Goal: Information Seeking & Learning: Learn about a topic

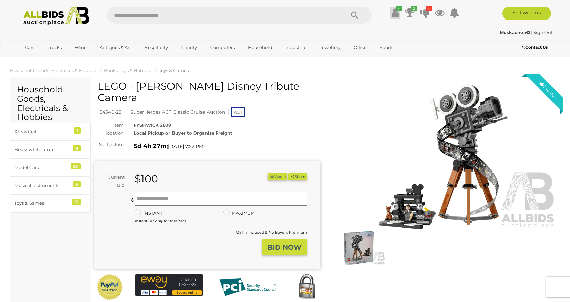
click at [394, 13] on icon at bounding box center [394, 13] width 7 height 12
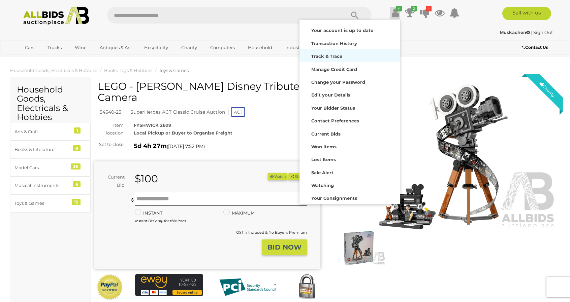
click at [334, 56] on strong "Track & Trace" at bounding box center [326, 56] width 31 height 5
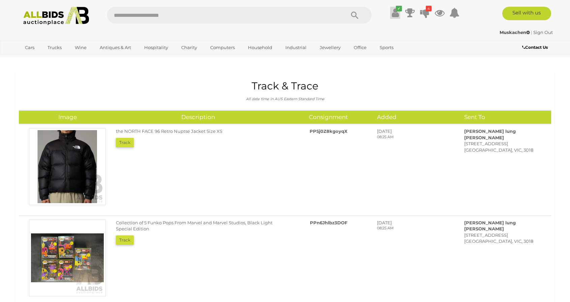
click at [394, 12] on icon at bounding box center [394, 13] width 7 height 12
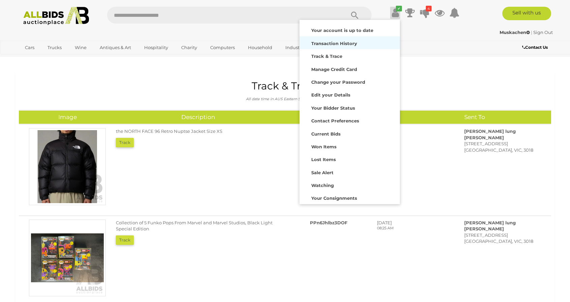
click at [338, 41] on strong "Transaction History" at bounding box center [334, 43] width 46 height 5
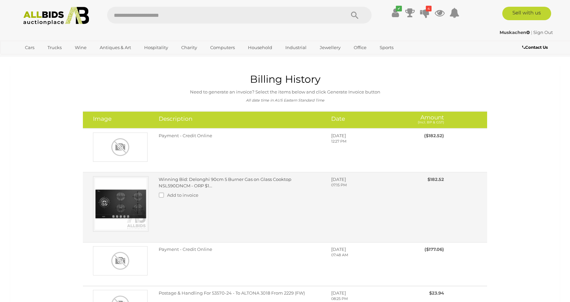
click at [114, 197] on img at bounding box center [121, 204] width 56 height 56
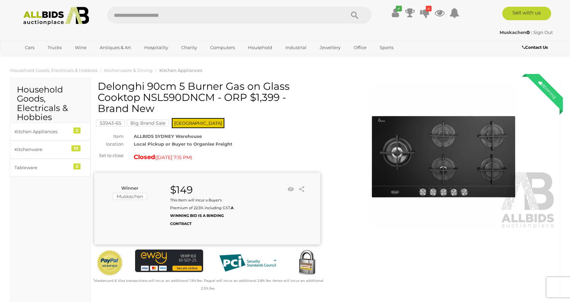
click at [150, 15] on input "text" at bounding box center [222, 15] width 231 height 17
click at [43, 14] on img at bounding box center [56, 16] width 73 height 19
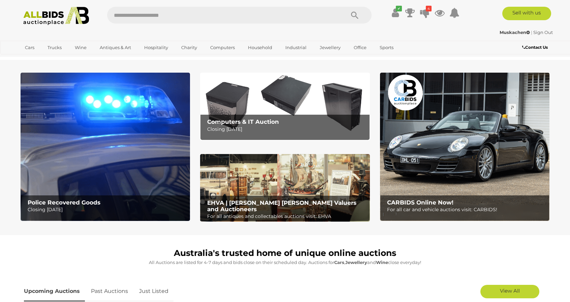
click at [114, 136] on img at bounding box center [105, 147] width 169 height 148
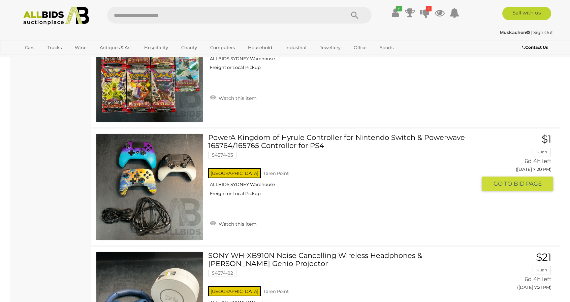
scroll to position [2289, 0]
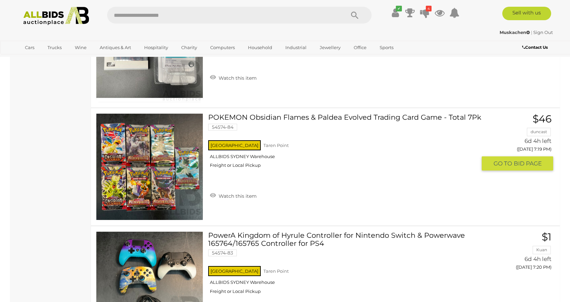
click at [322, 117] on link "POKEMON Obsidian Flames & Paldea Evolved Trading Card Game - Total 7Pk 54574-84…" at bounding box center [344, 143] width 263 height 60
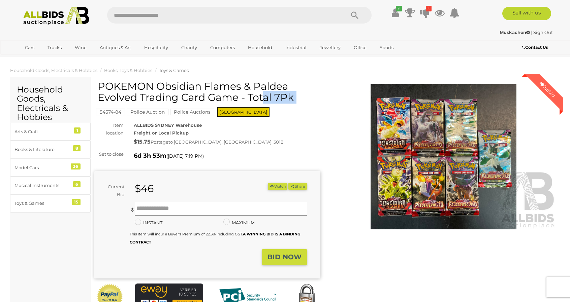
drag, startPoint x: 97, startPoint y: 85, endPoint x: 198, endPoint y: 88, distance: 100.7
click at [198, 88] on div "POKEMON Obsidian Flames & Paldea Evolved Trading Card Game - Total 7Pk 54574-84…" at bounding box center [207, 204] width 226 height 246
click at [221, 93] on h1 "POKEMON Obsidian Flames & Paldea Evolved Trading Card Game - Total 7Pk" at bounding box center [208, 92] width 221 height 22
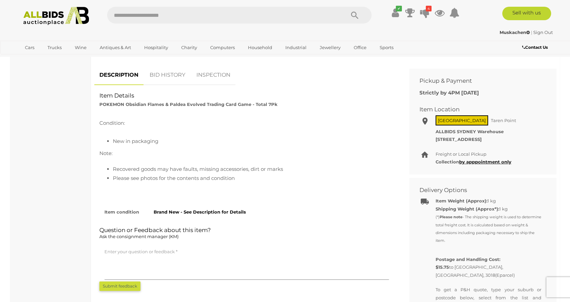
scroll to position [236, 0]
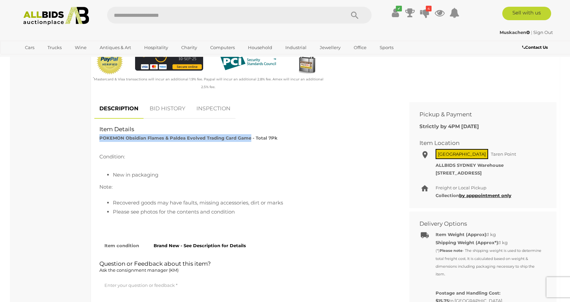
drag, startPoint x: 100, startPoint y: 138, endPoint x: 249, endPoint y: 138, distance: 148.5
click at [249, 138] on strong "POKEMON Obsidian Flames & Paldea Evolved Trading Card Game - Total 7Pk" at bounding box center [188, 137] width 178 height 5
copy strong "POKEMON Obsidian Flames & Paldea Evolved Trading Card Game"
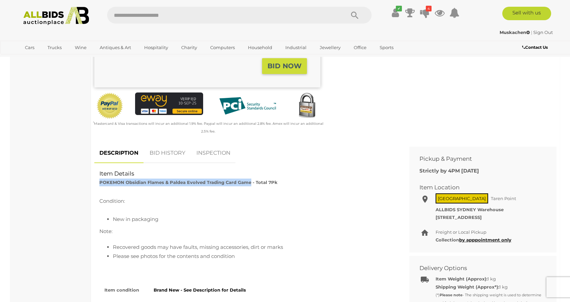
scroll to position [202, 0]
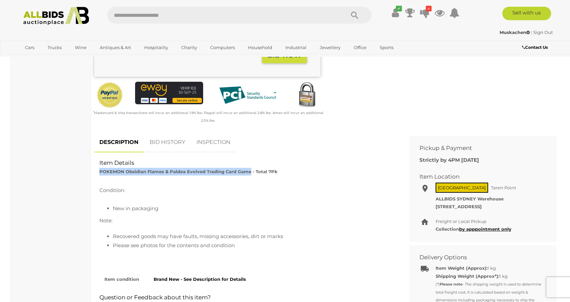
click at [235, 171] on strong "POKEMON Obsidian Flames & Paldea Evolved Trading Card Game - Total 7Pk" at bounding box center [188, 171] width 178 height 5
drag, startPoint x: 234, startPoint y: 172, endPoint x: 99, endPoint y: 171, distance: 135.0
click at [99, 171] on strong "POKEMON Obsidian Flames & Paldea Evolved Trading Card Game - Total 7Pk" at bounding box center [188, 171] width 178 height 5
copy strong "POKEMON Obsidian Flames & Paldea Evolved Trading Card"
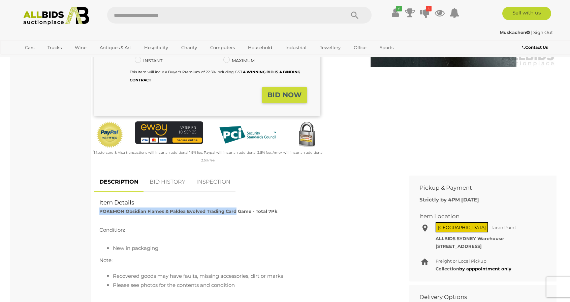
scroll to position [0, 0]
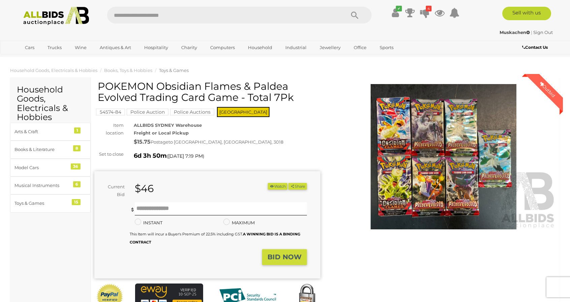
click at [425, 141] on img at bounding box center [443, 156] width 226 height 145
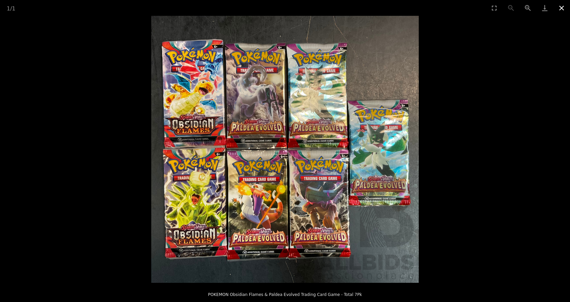
click at [562, 8] on button "Close gallery" at bounding box center [561, 8] width 17 height 16
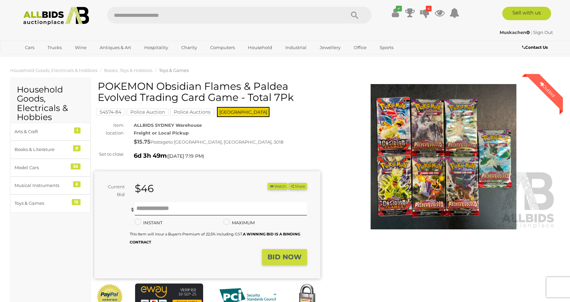
click at [43, 18] on img at bounding box center [56, 16] width 73 height 19
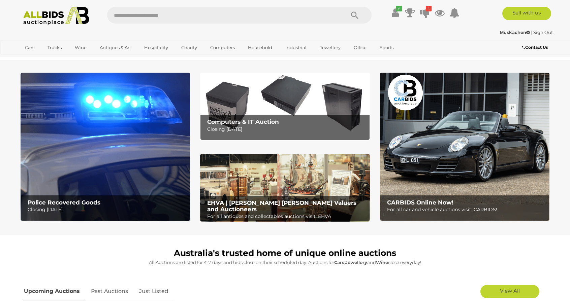
scroll to position [202, 0]
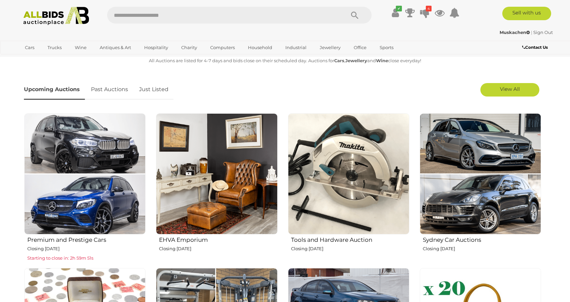
click at [363, 174] on img at bounding box center [348, 173] width 121 height 121
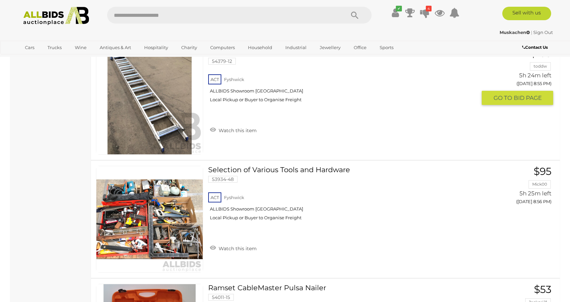
scroll to position [5790, 0]
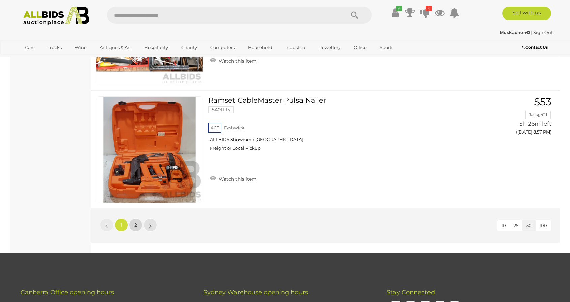
click at [132, 218] on link "2" at bounding box center [135, 224] width 13 height 13
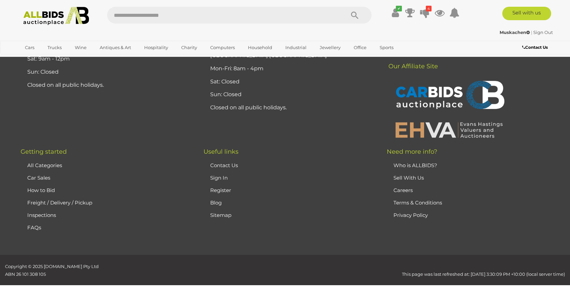
scroll to position [23, 0]
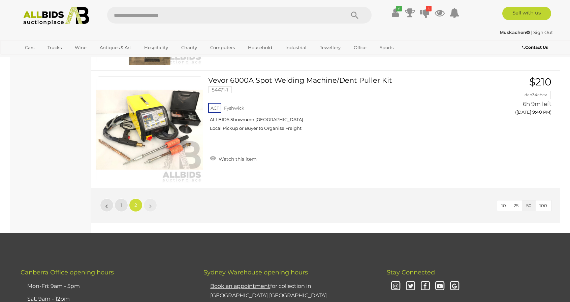
scroll to position [1437, 0]
